Goal: Task Accomplishment & Management: Manage account settings

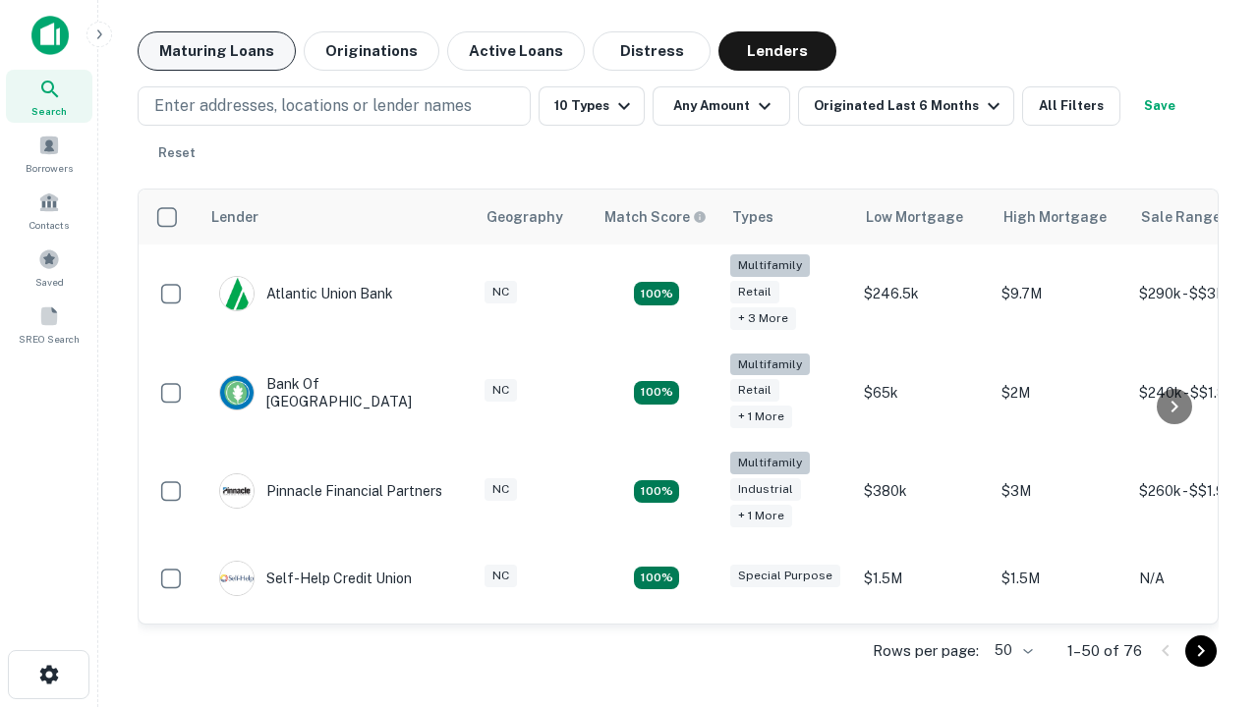
click at [216, 51] on button "Maturing Loans" at bounding box center [217, 50] width 158 height 39
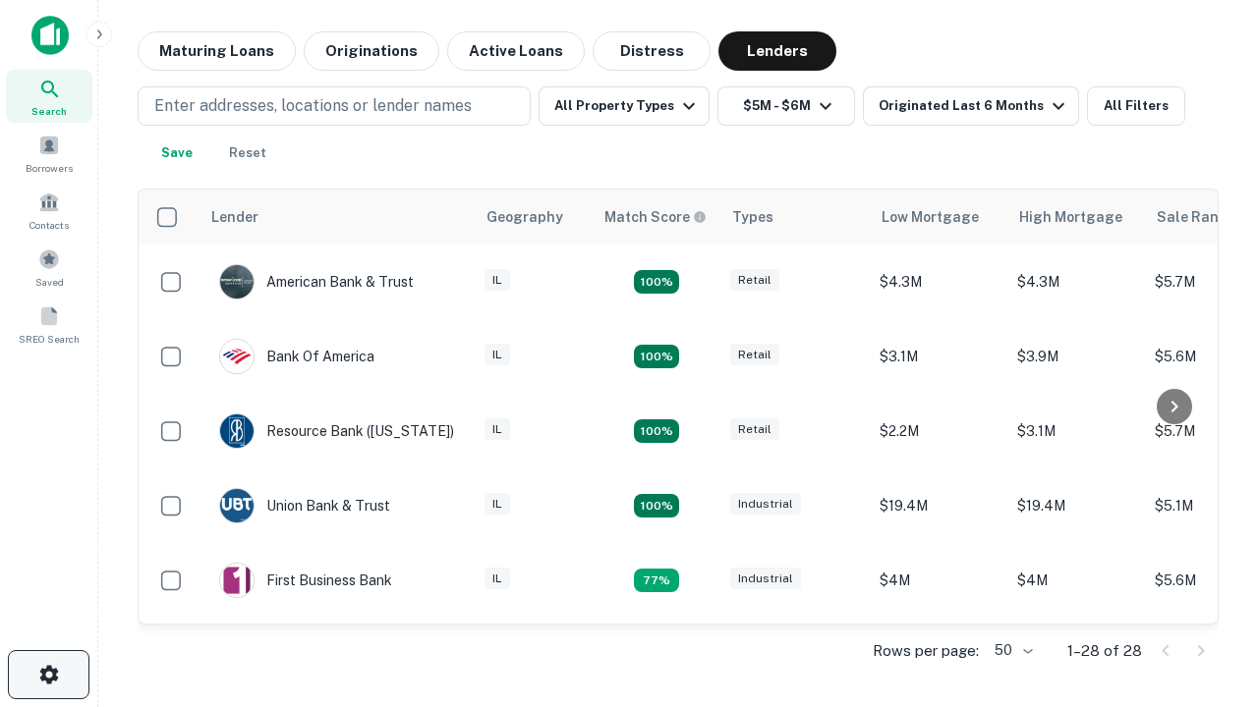
click at [48, 675] on icon "button" at bounding box center [49, 675] width 24 height 24
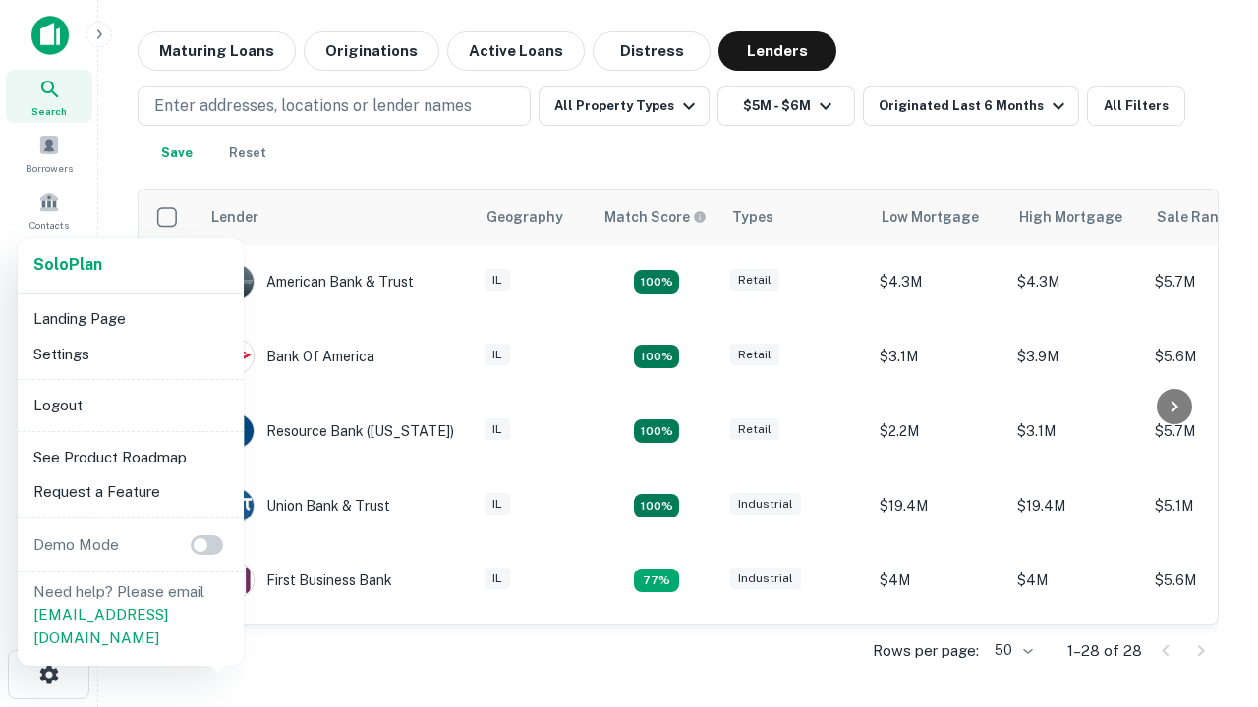
click at [130, 405] on li "Logout" at bounding box center [131, 405] width 210 height 35
